Goal: Information Seeking & Learning: Check status

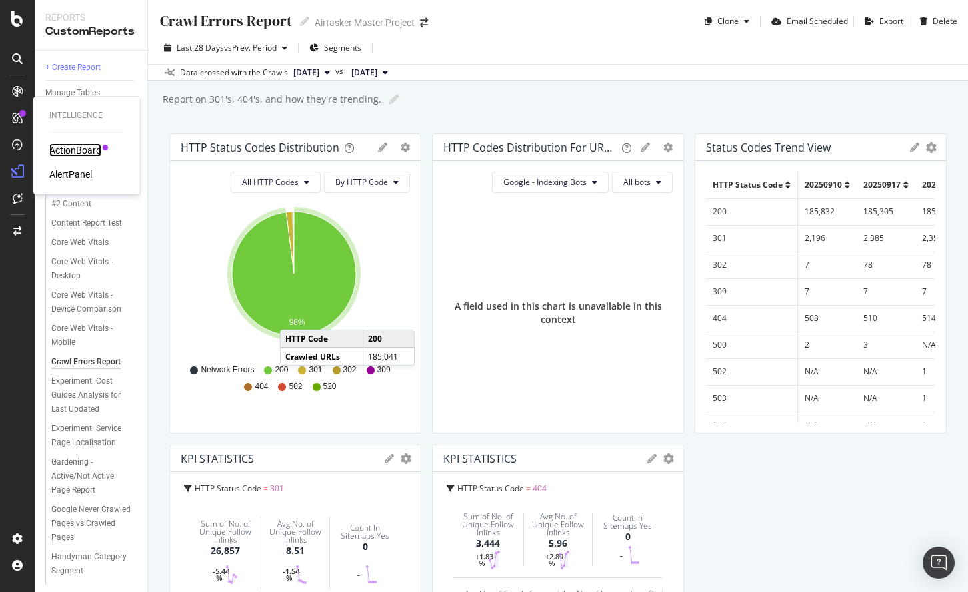
click at [76, 146] on div "ActionBoard" at bounding box center [75, 149] width 52 height 13
